Goal: Transaction & Acquisition: Subscribe to service/newsletter

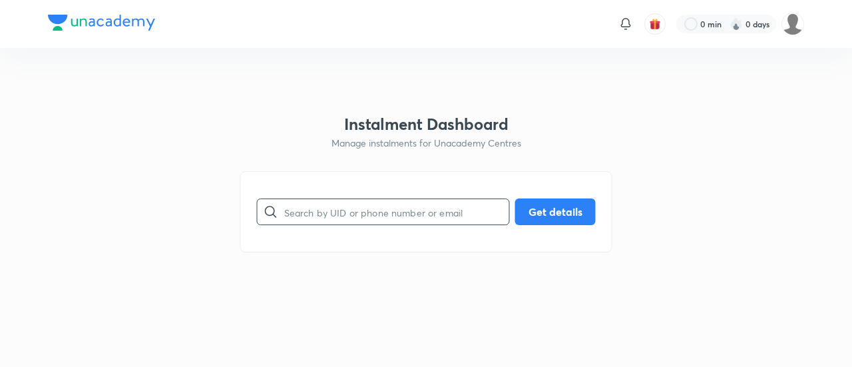
click at [419, 211] on input "text" at bounding box center [396, 212] width 225 height 34
paste input "[EMAIL_ADDRESS][DOMAIN_NAME]"
click at [367, 206] on input "text" at bounding box center [396, 212] width 225 height 34
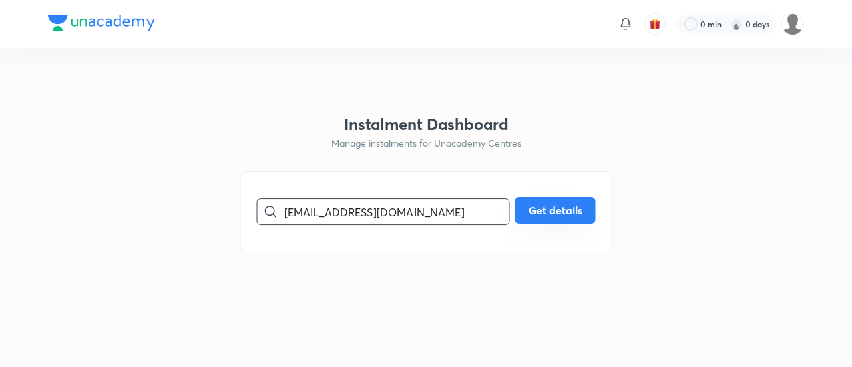
type input "[EMAIL_ADDRESS][DOMAIN_NAME]"
click at [517, 212] on button "Get details" at bounding box center [555, 210] width 81 height 27
